Goal: Task Accomplishment & Management: Complete application form

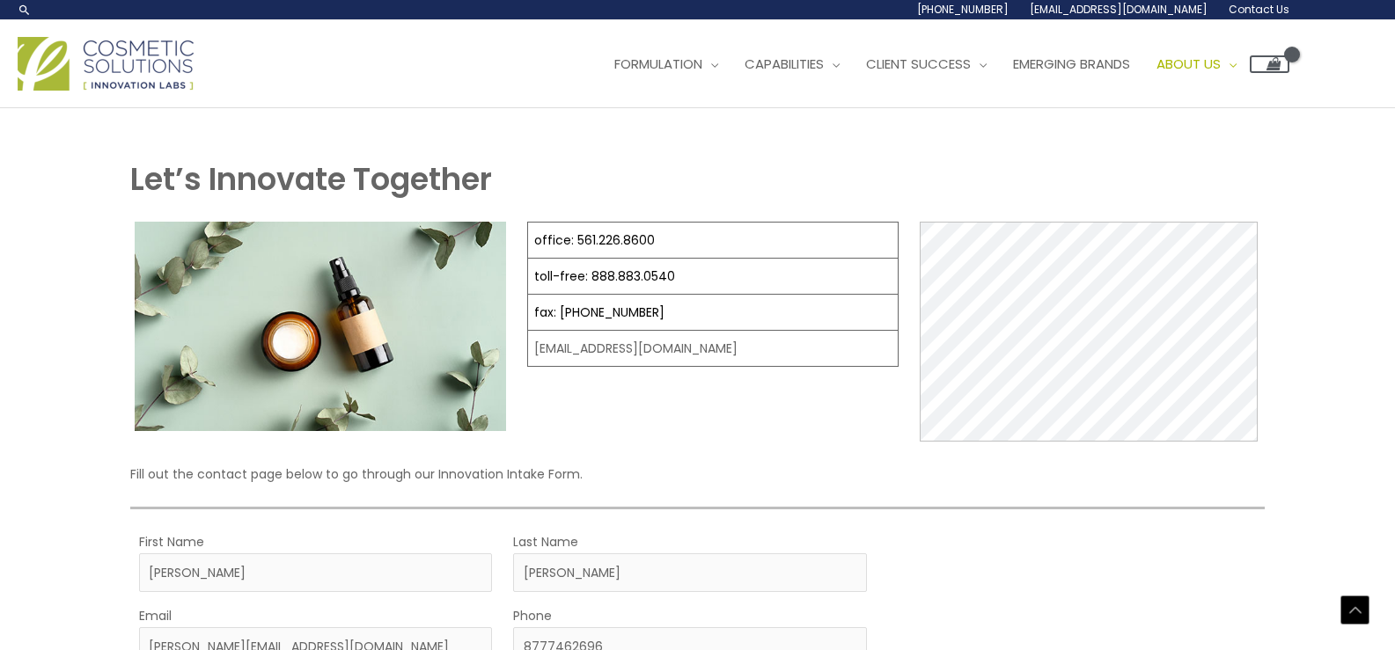
select select "[GEOGRAPHIC_DATA]"
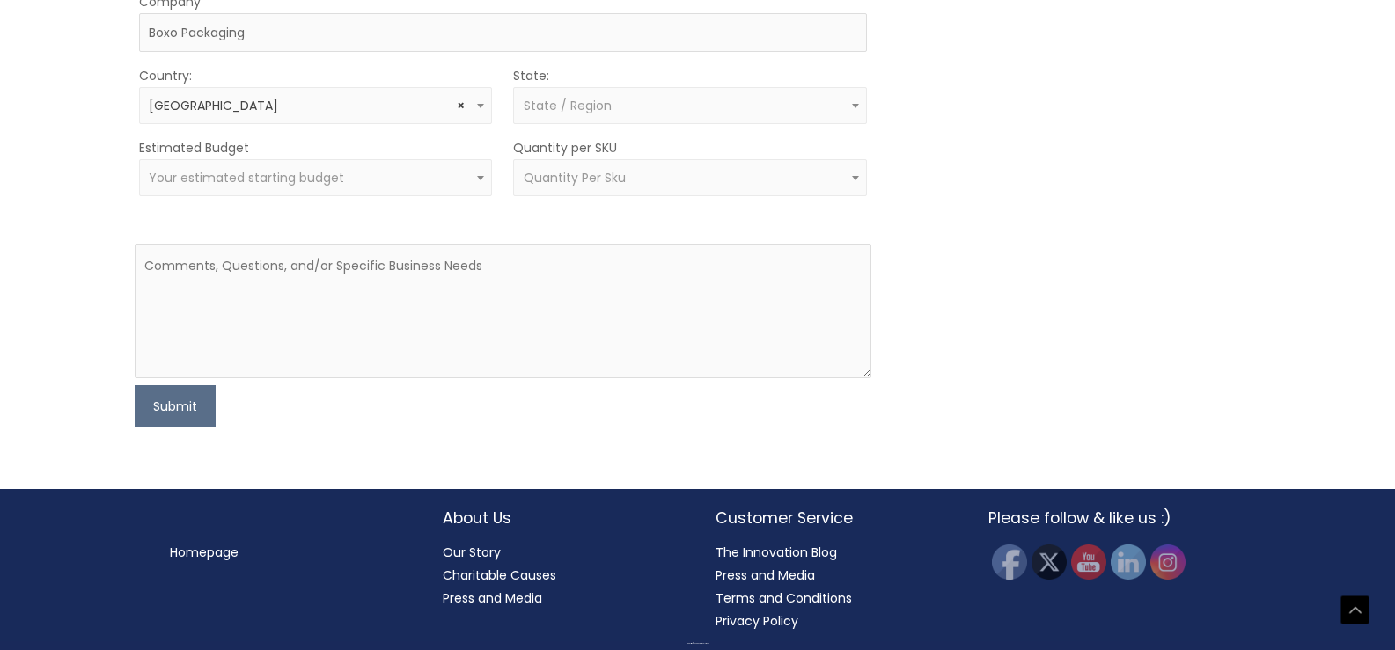
click at [570, 111] on span "State / Region" at bounding box center [568, 106] width 88 height 18
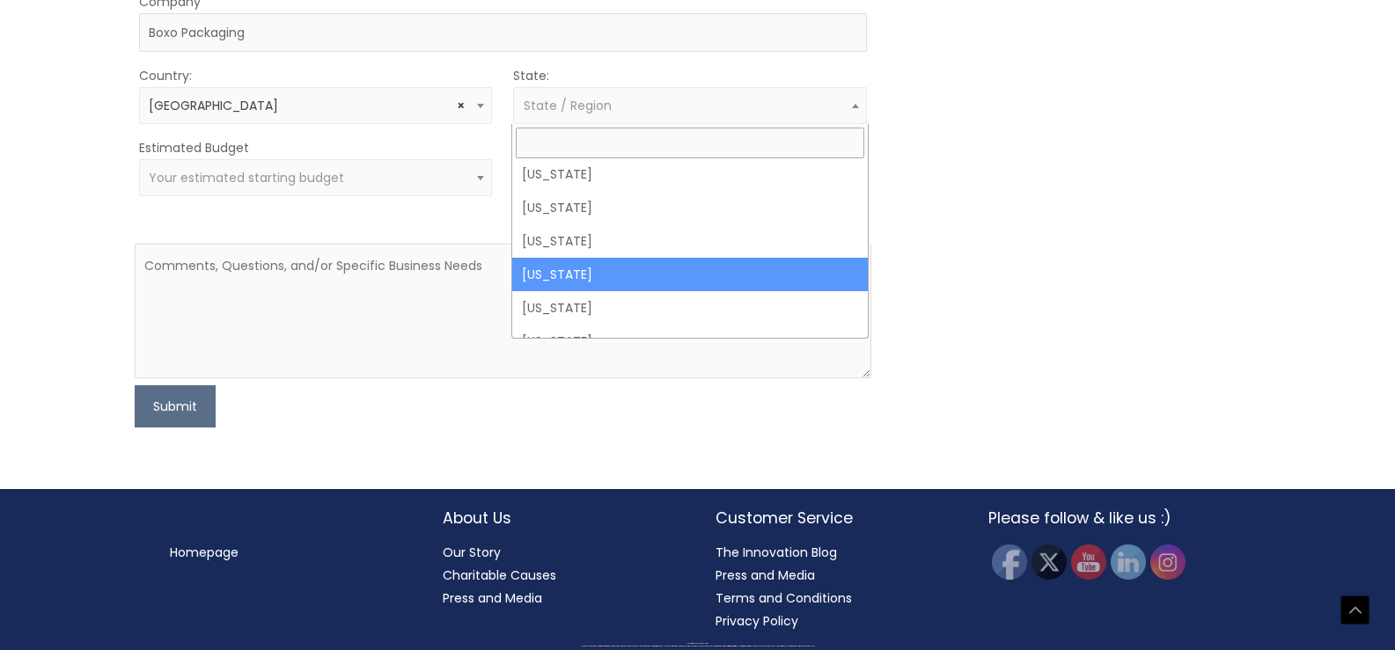
scroll to position [1500, 0]
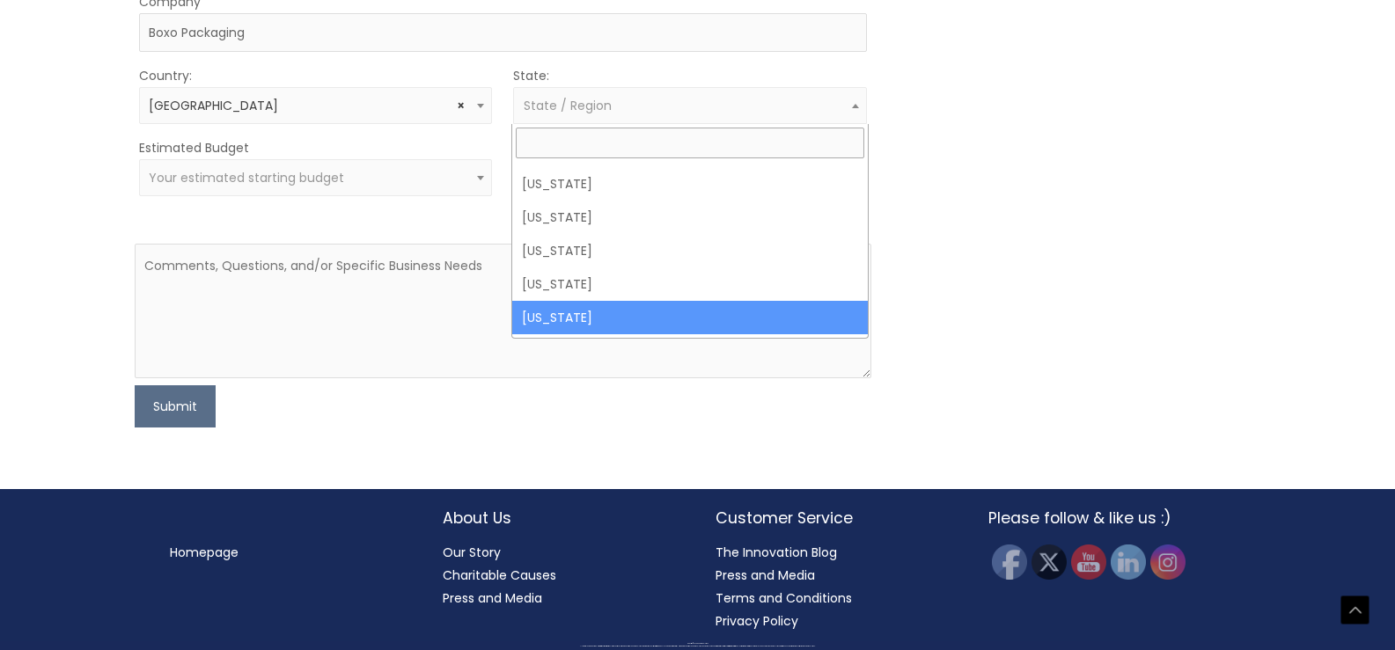
select select "[US_STATE]"
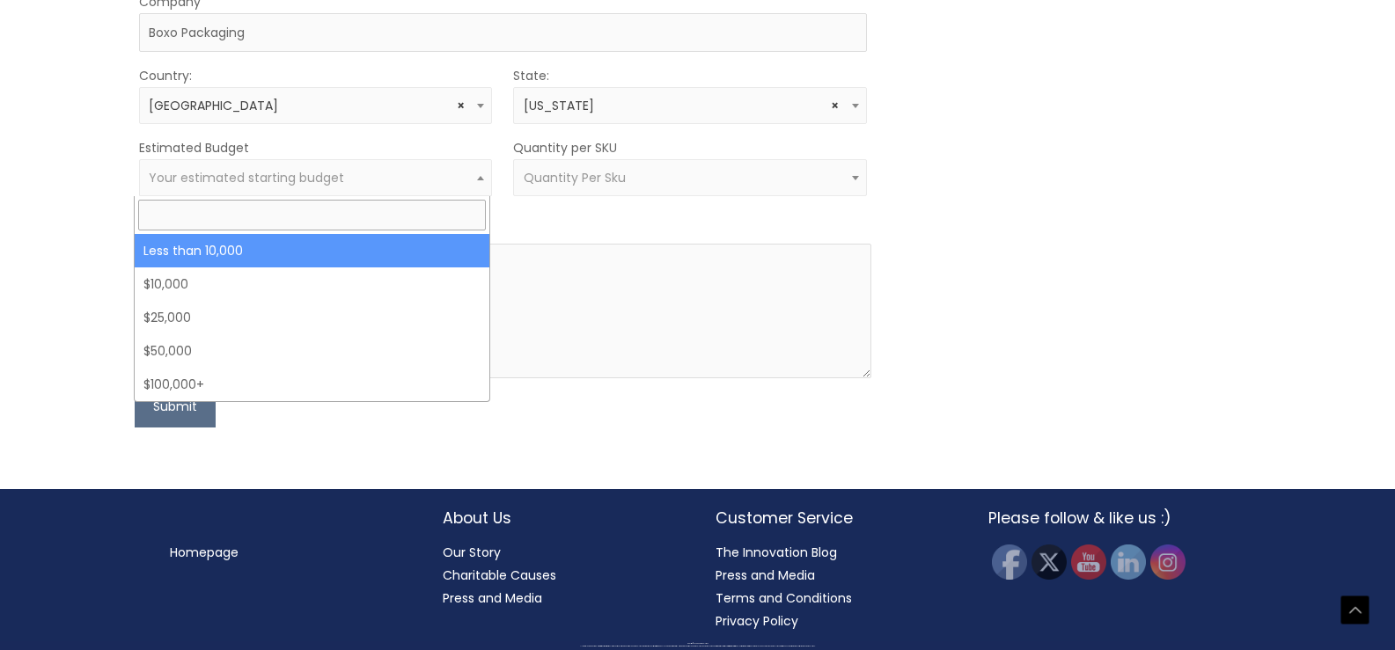
click at [406, 178] on span "Your estimated starting budget" at bounding box center [316, 178] width 334 height 17
click at [401, 178] on span "Your estimated starting budget" at bounding box center [316, 178] width 334 height 17
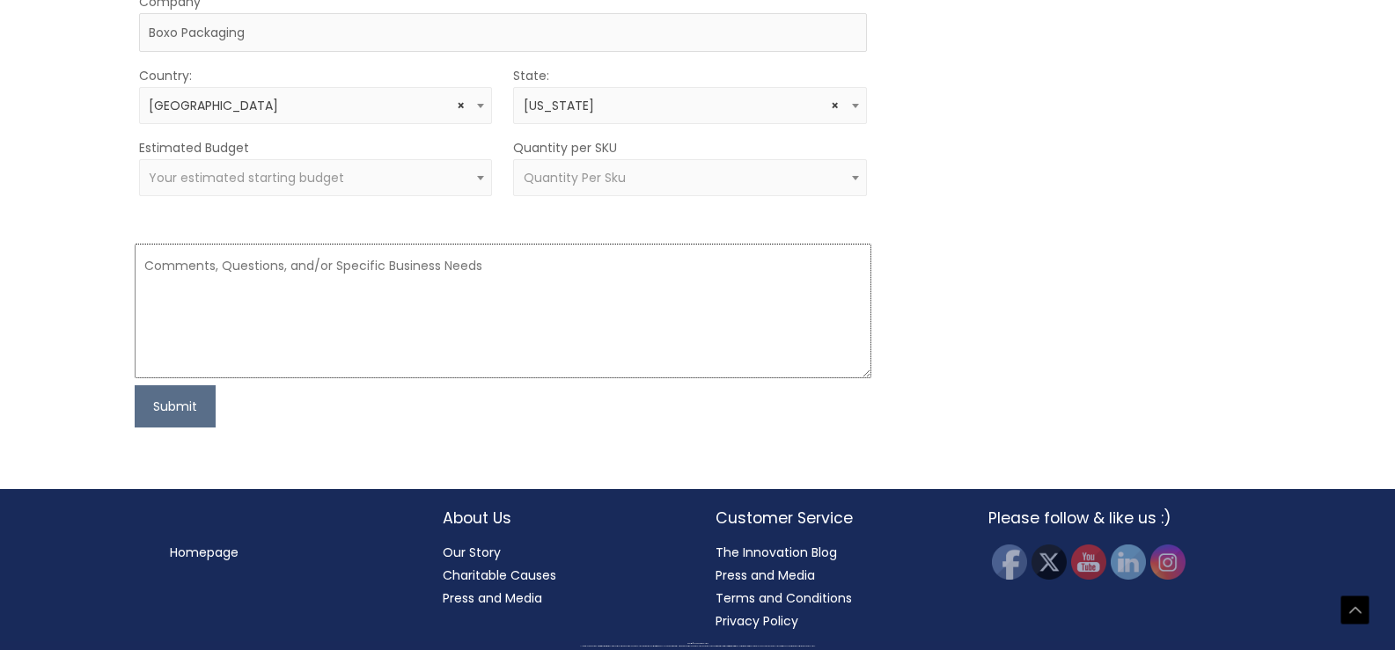
click at [439, 310] on textarea at bounding box center [503, 311] width 737 height 135
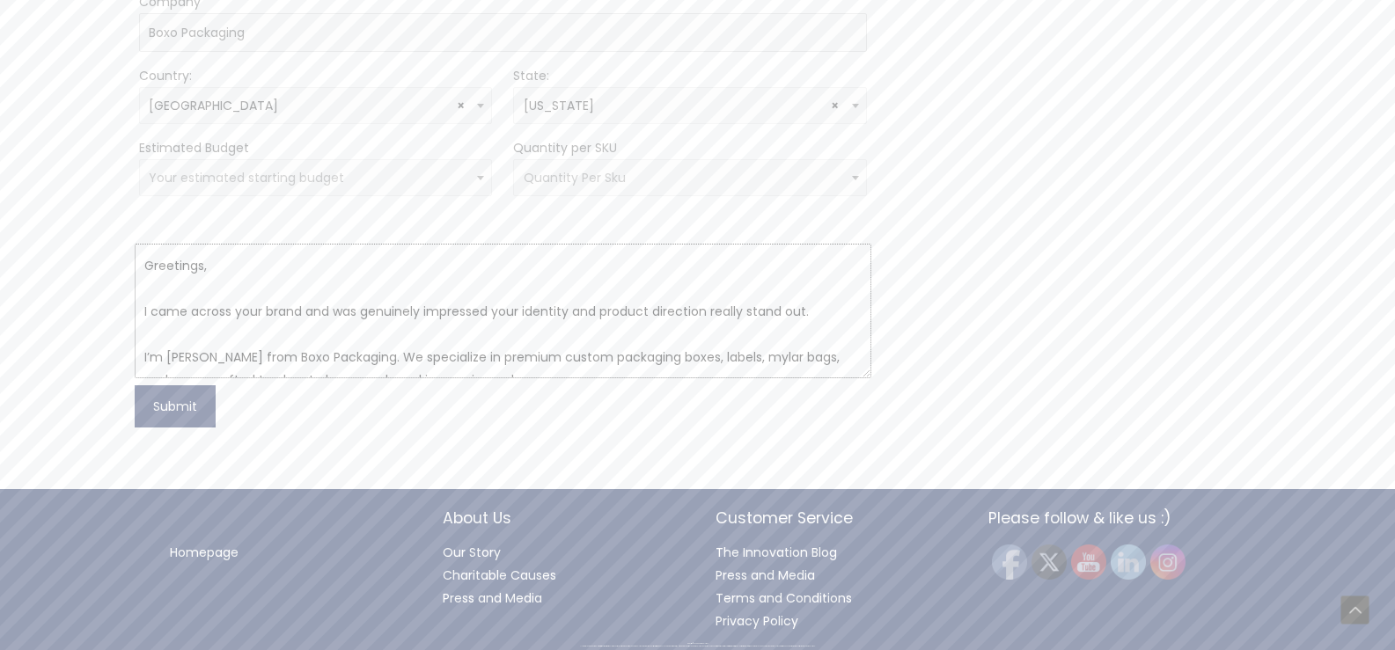
type textarea "Greetings, I came across your brand and was genuinely impressed your identity a…"
click at [180, 398] on button "Submit" at bounding box center [175, 406] width 81 height 42
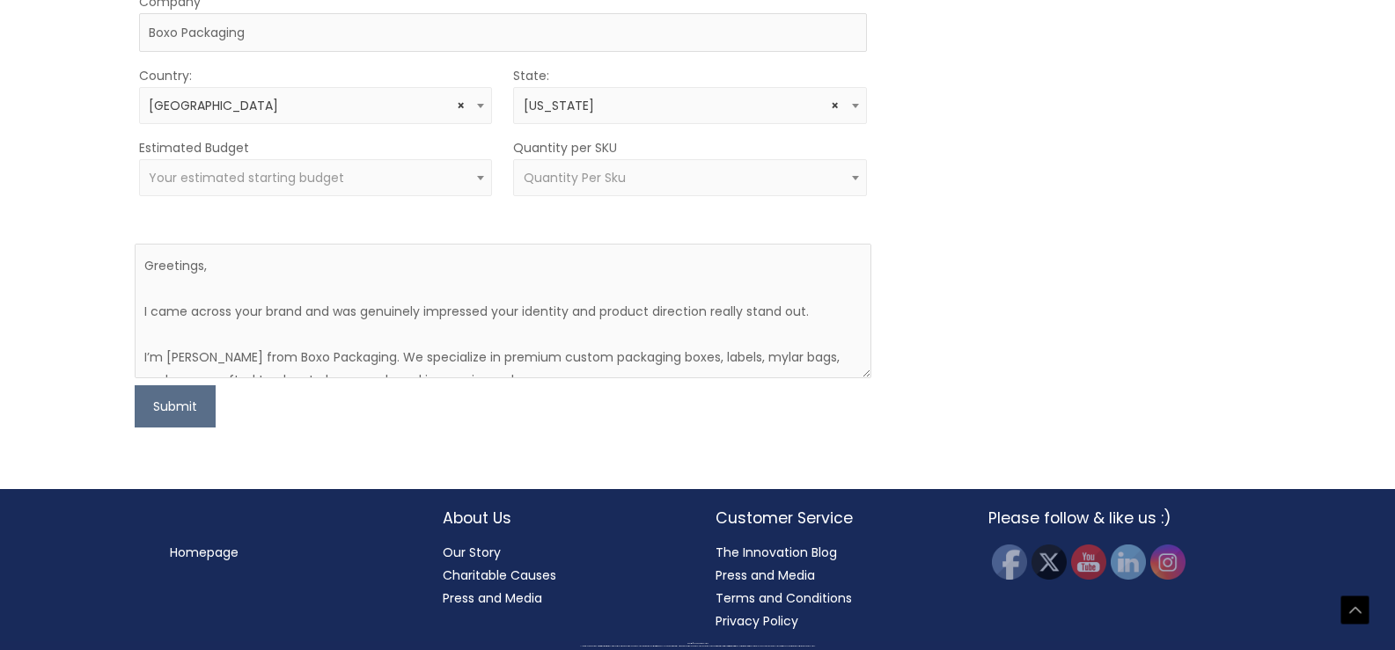
click at [274, 192] on span "Your estimated starting budget" at bounding box center [316, 177] width 354 height 37
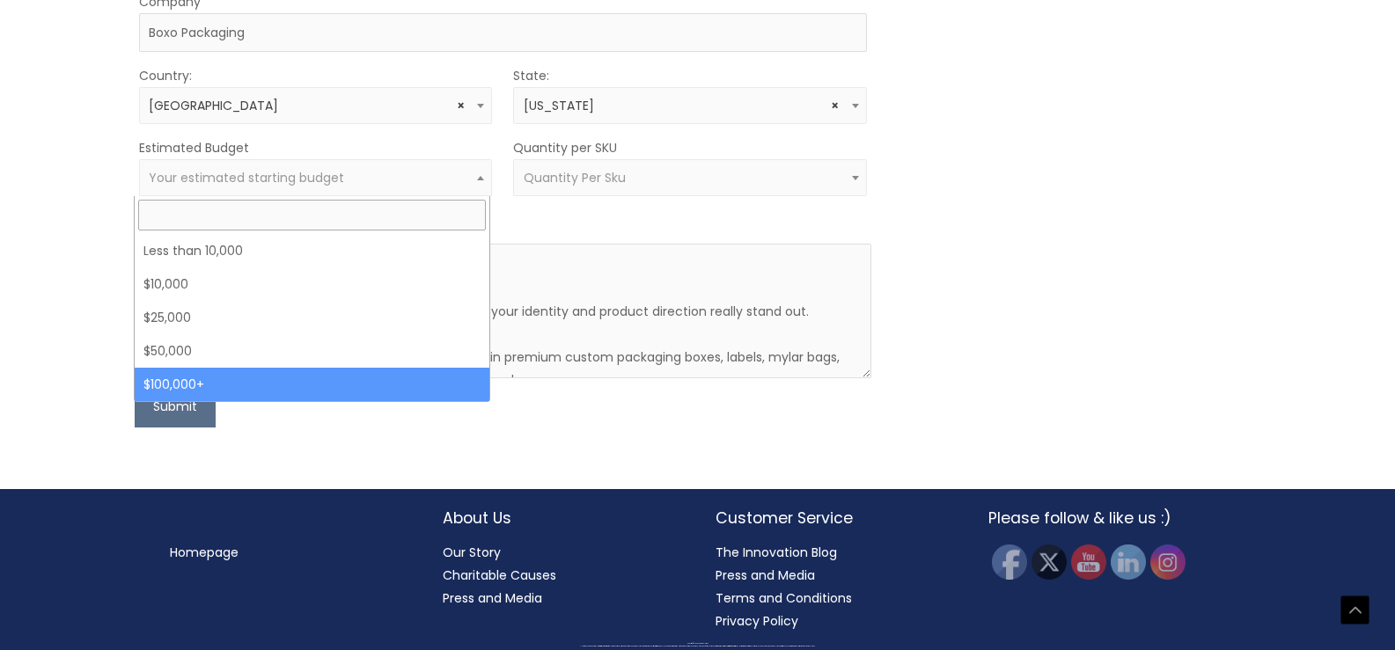
select select "100000+"
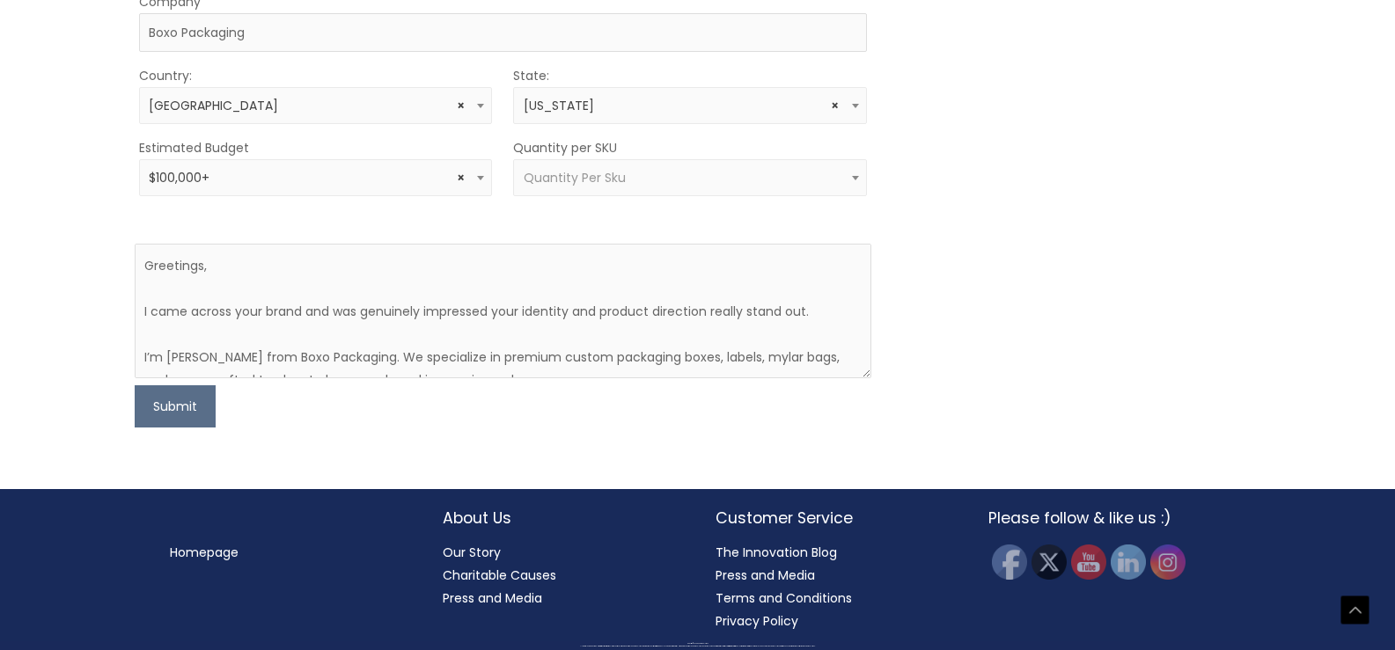
click at [602, 172] on span "Quantity Per Sku" at bounding box center [575, 178] width 102 height 18
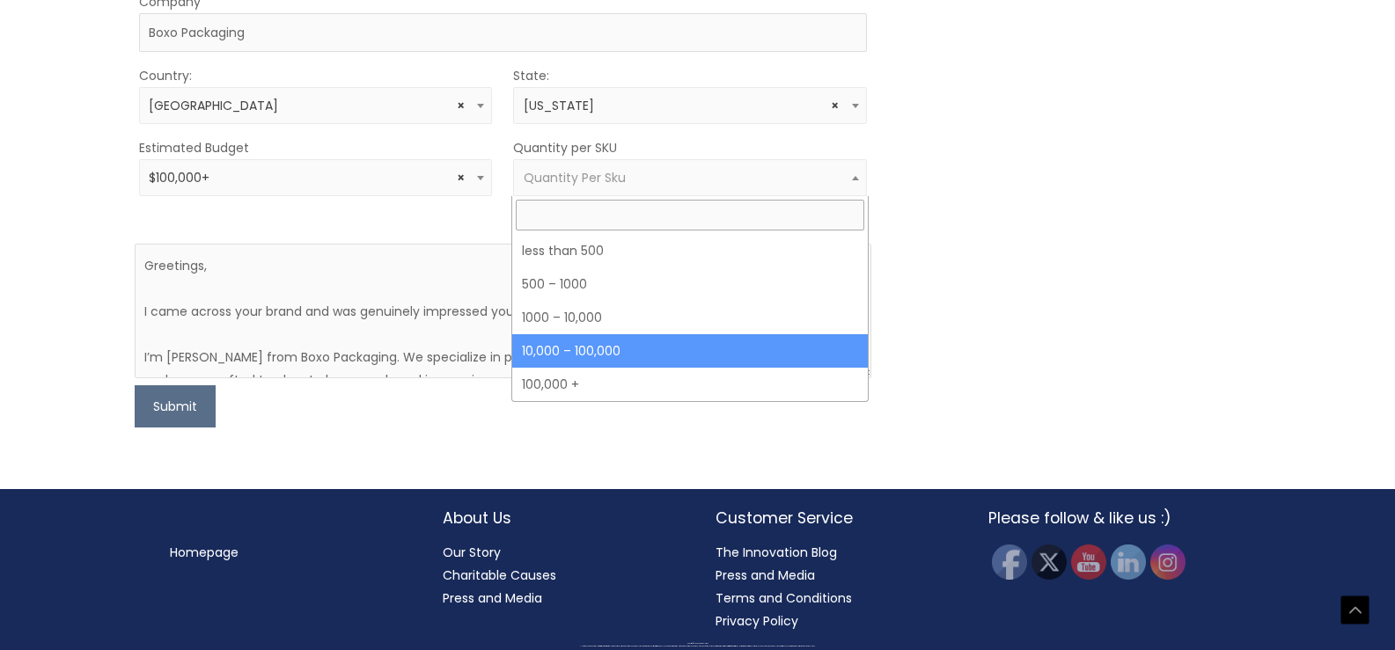
select select "5"
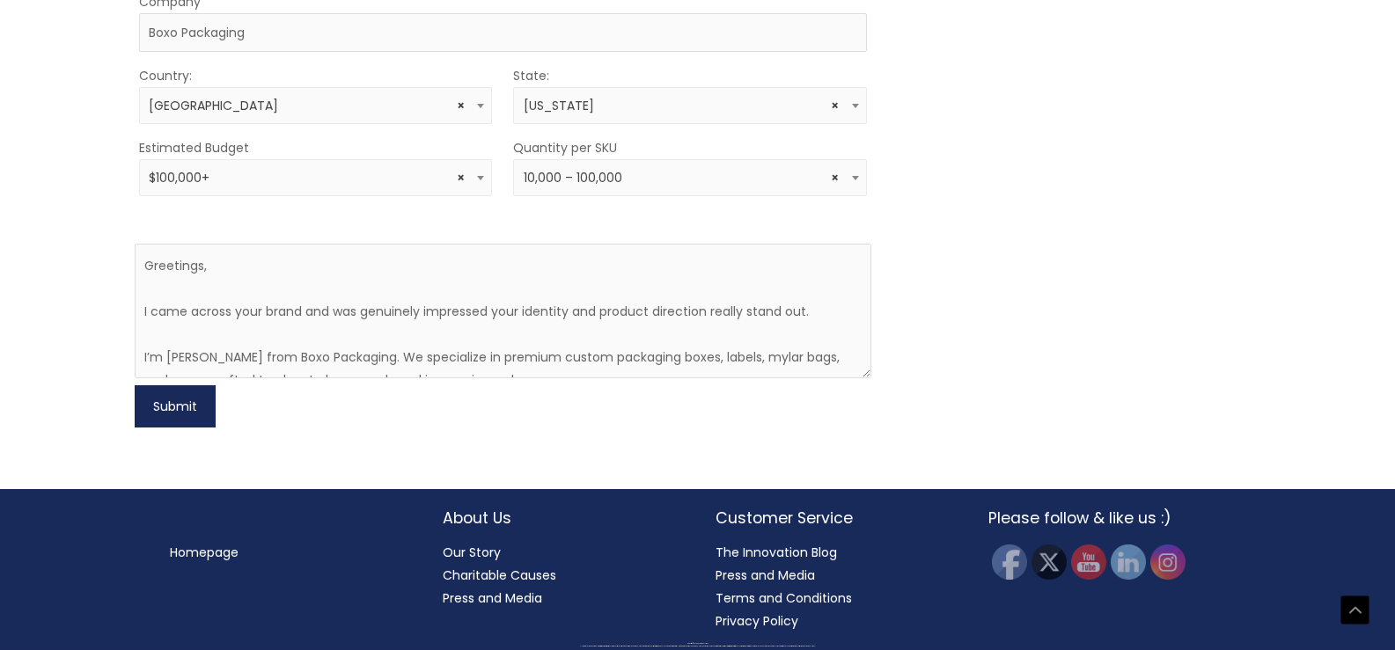
click at [207, 404] on button "Submit" at bounding box center [175, 406] width 81 height 42
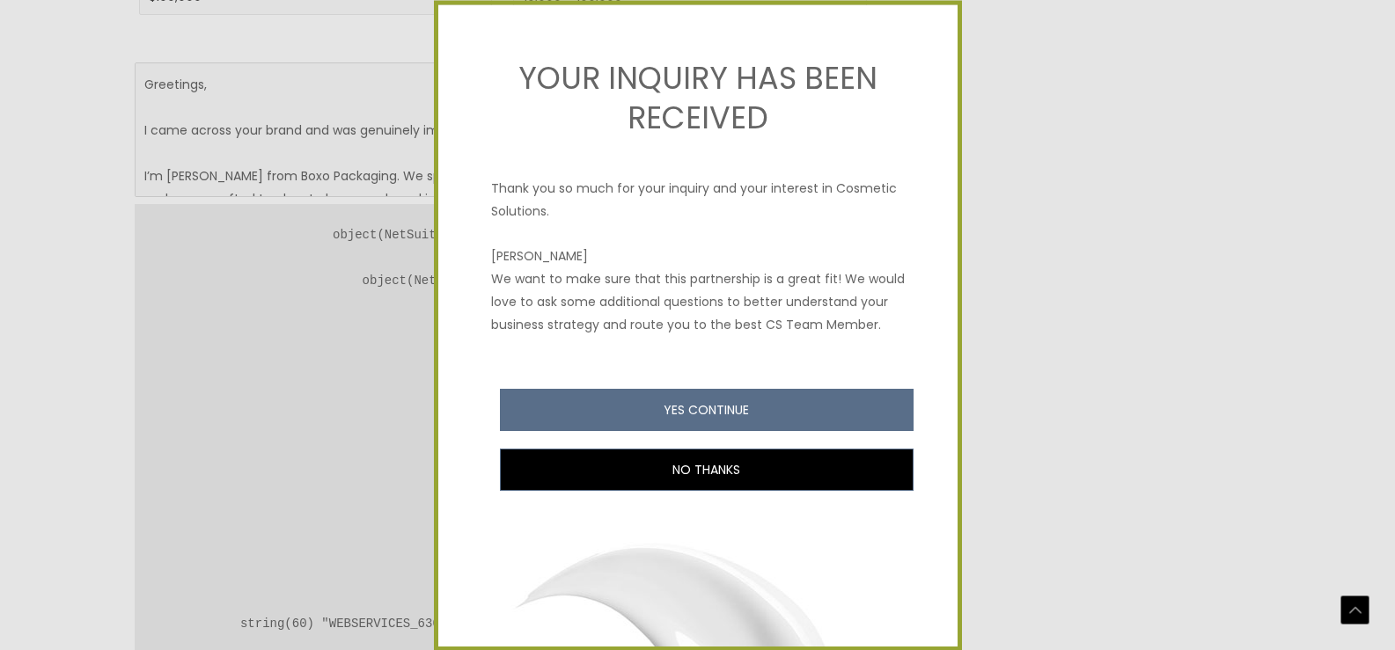
scroll to position [1144, 0]
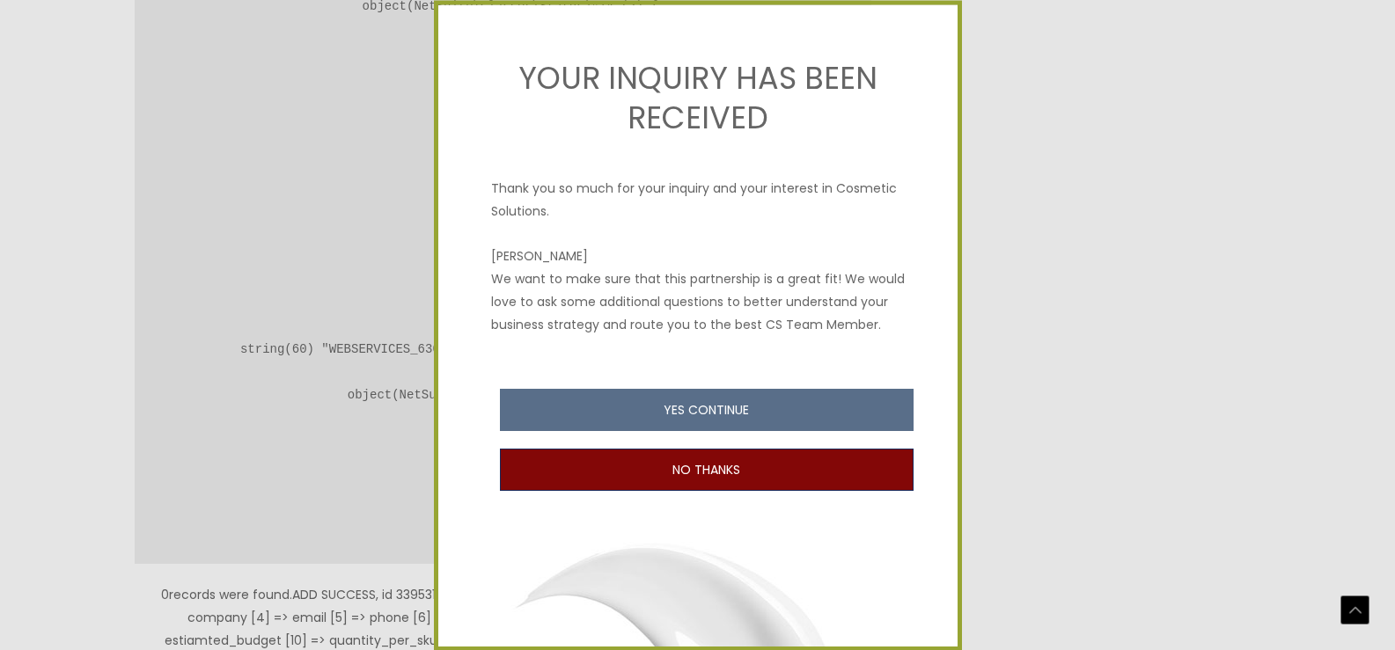
click at [752, 480] on button "NO THANKS" at bounding box center [707, 470] width 414 height 42
